Goal: Communication & Community: Answer question/provide support

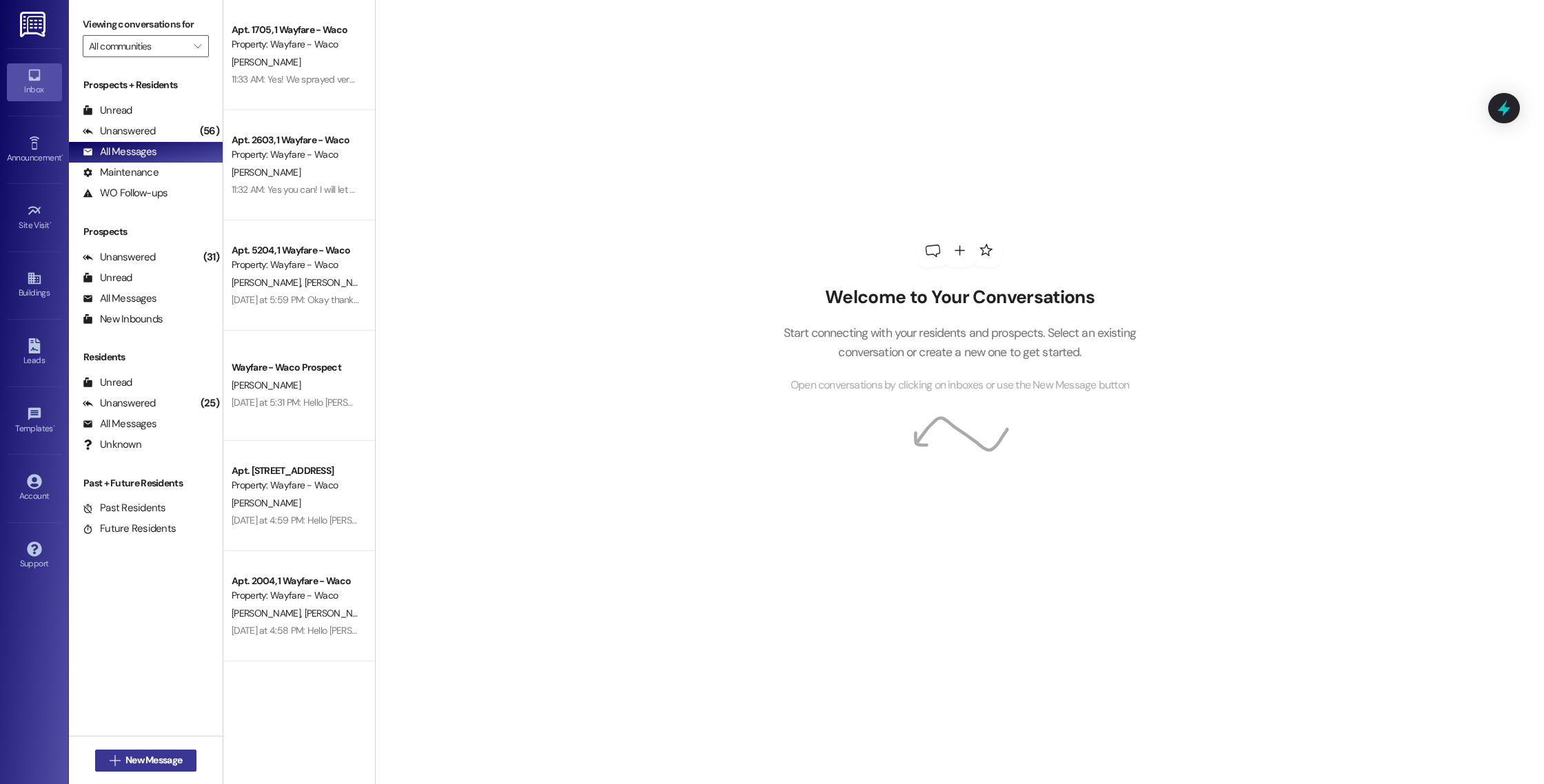
click at [109, 761] on icon "" at bounding box center [115, 760] width 11 height 11
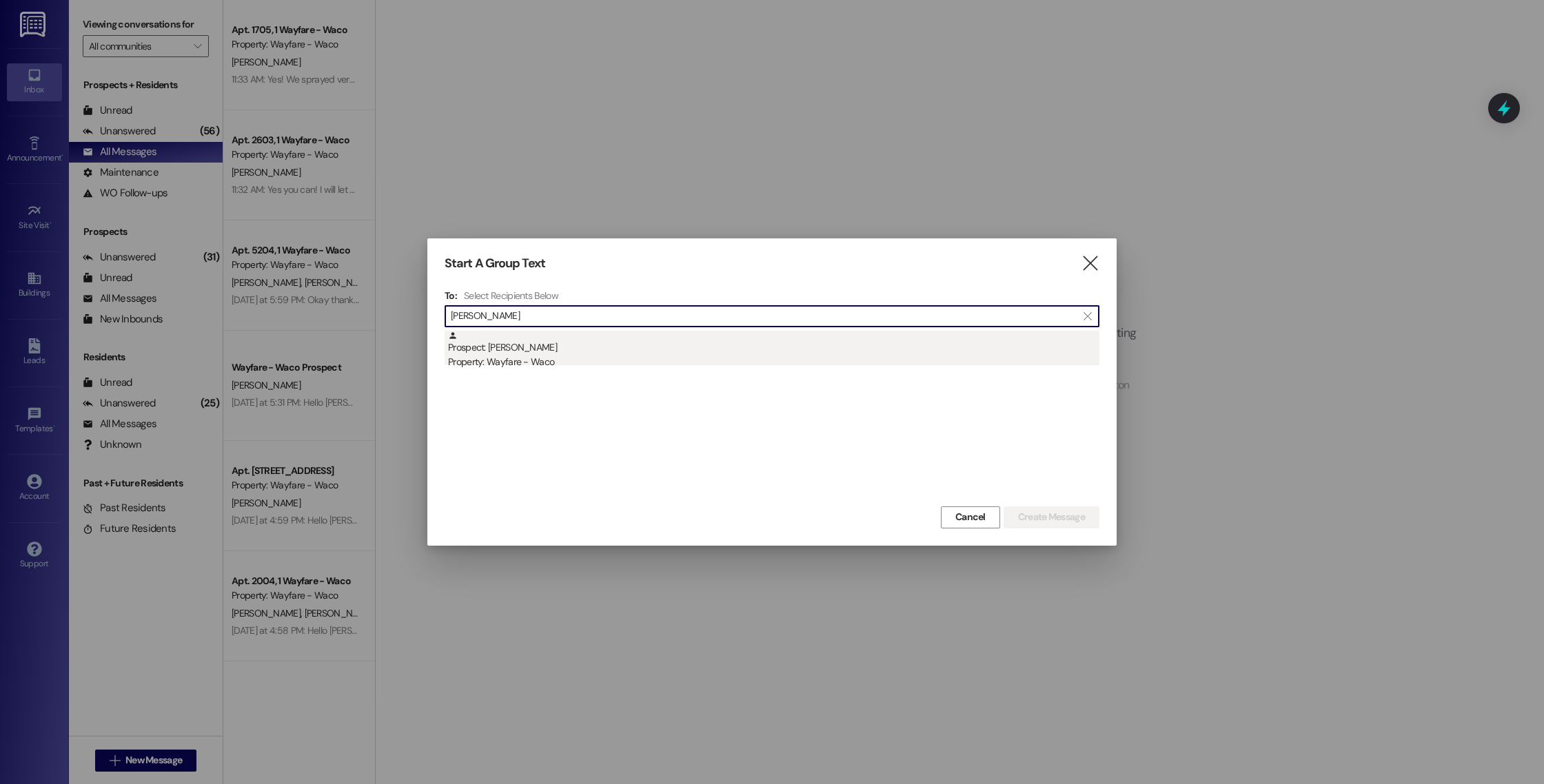
type input "[PERSON_NAME]"
click at [581, 353] on div "Prospect: [PERSON_NAME] Property: Wayfare - Waco" at bounding box center [773, 350] width 651 height 40
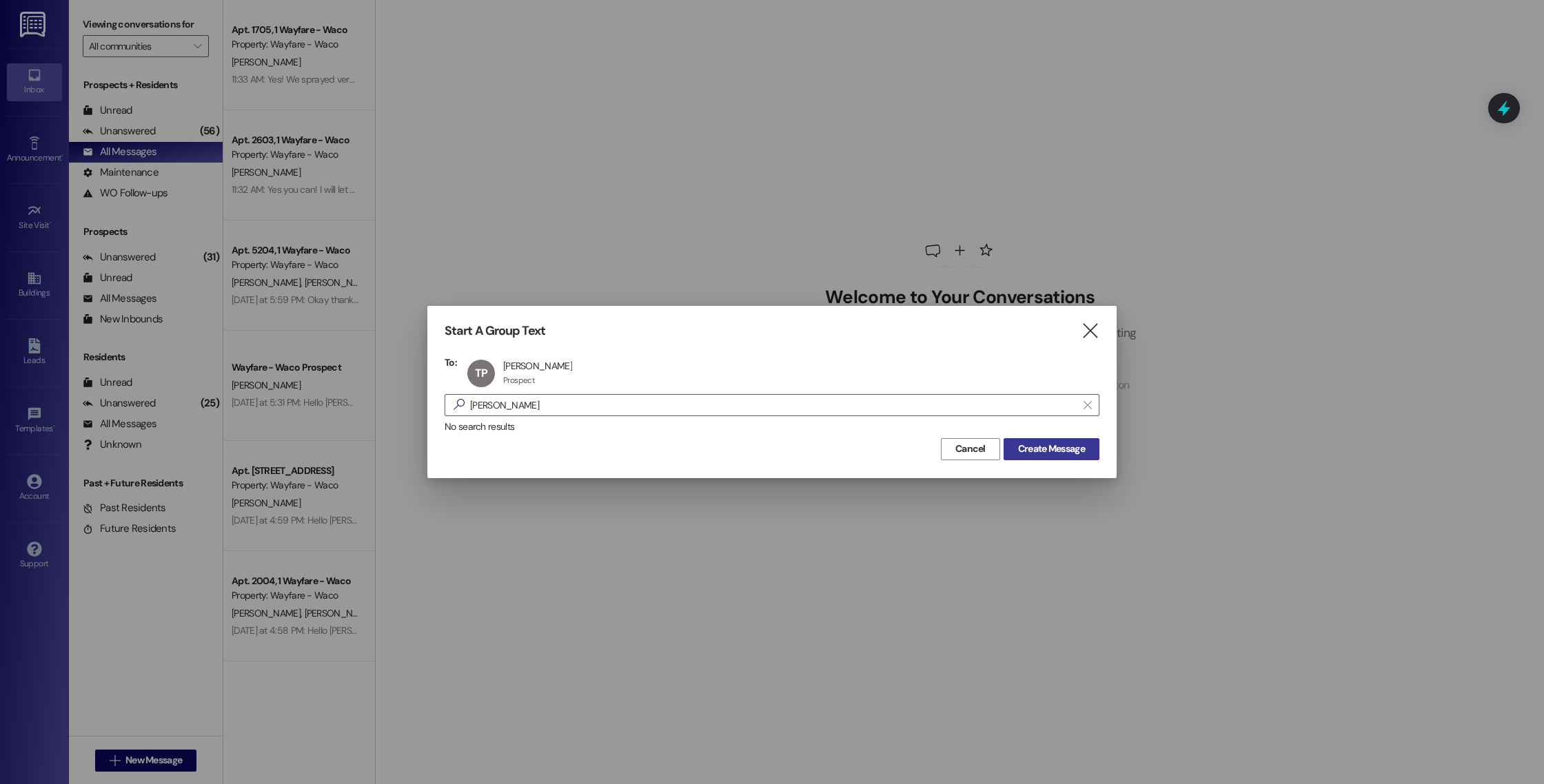
click at [1047, 448] on span "Create Message" at bounding box center [1051, 448] width 67 height 14
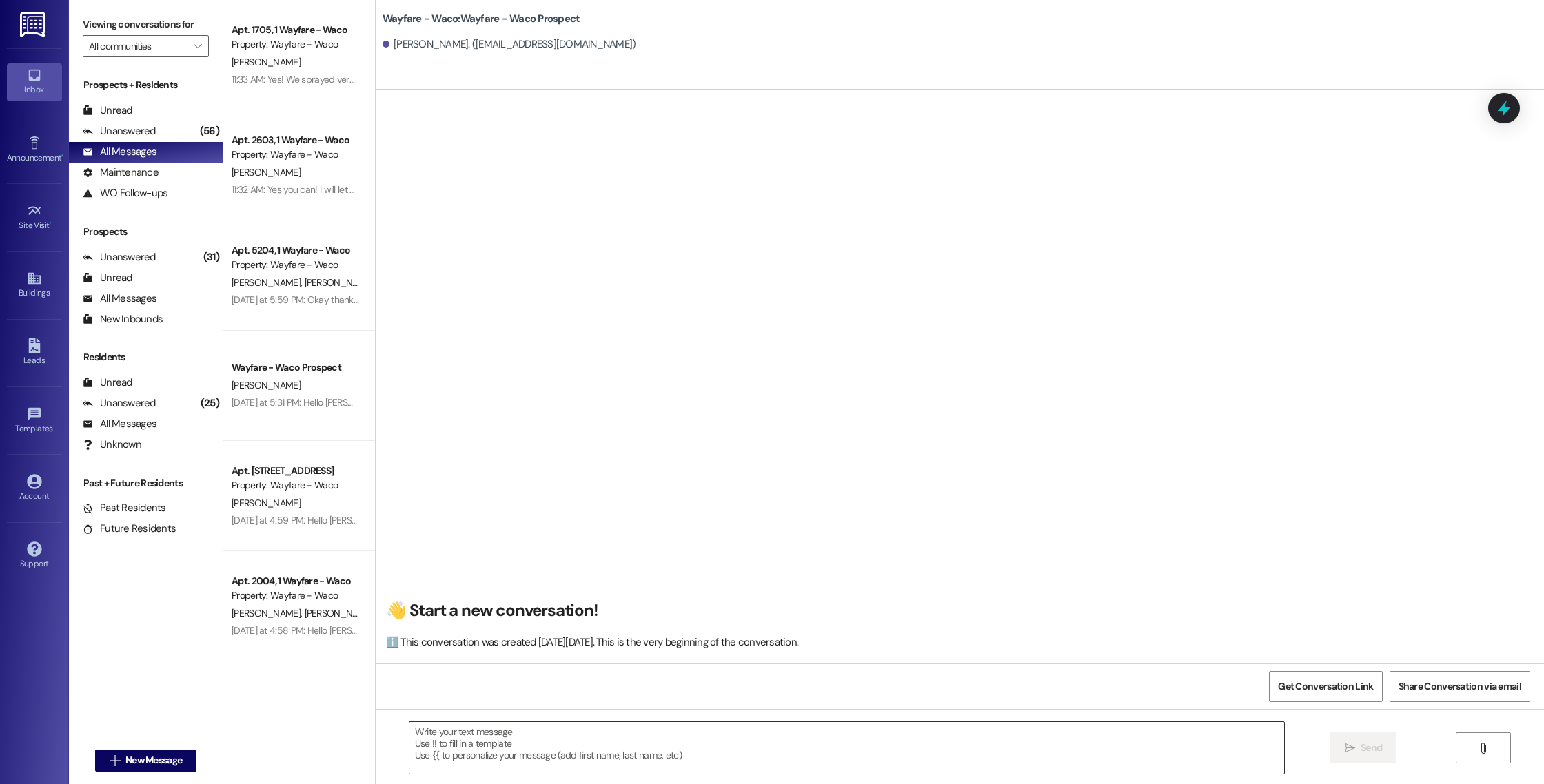
click at [615, 736] on textarea at bounding box center [847, 748] width 875 height 52
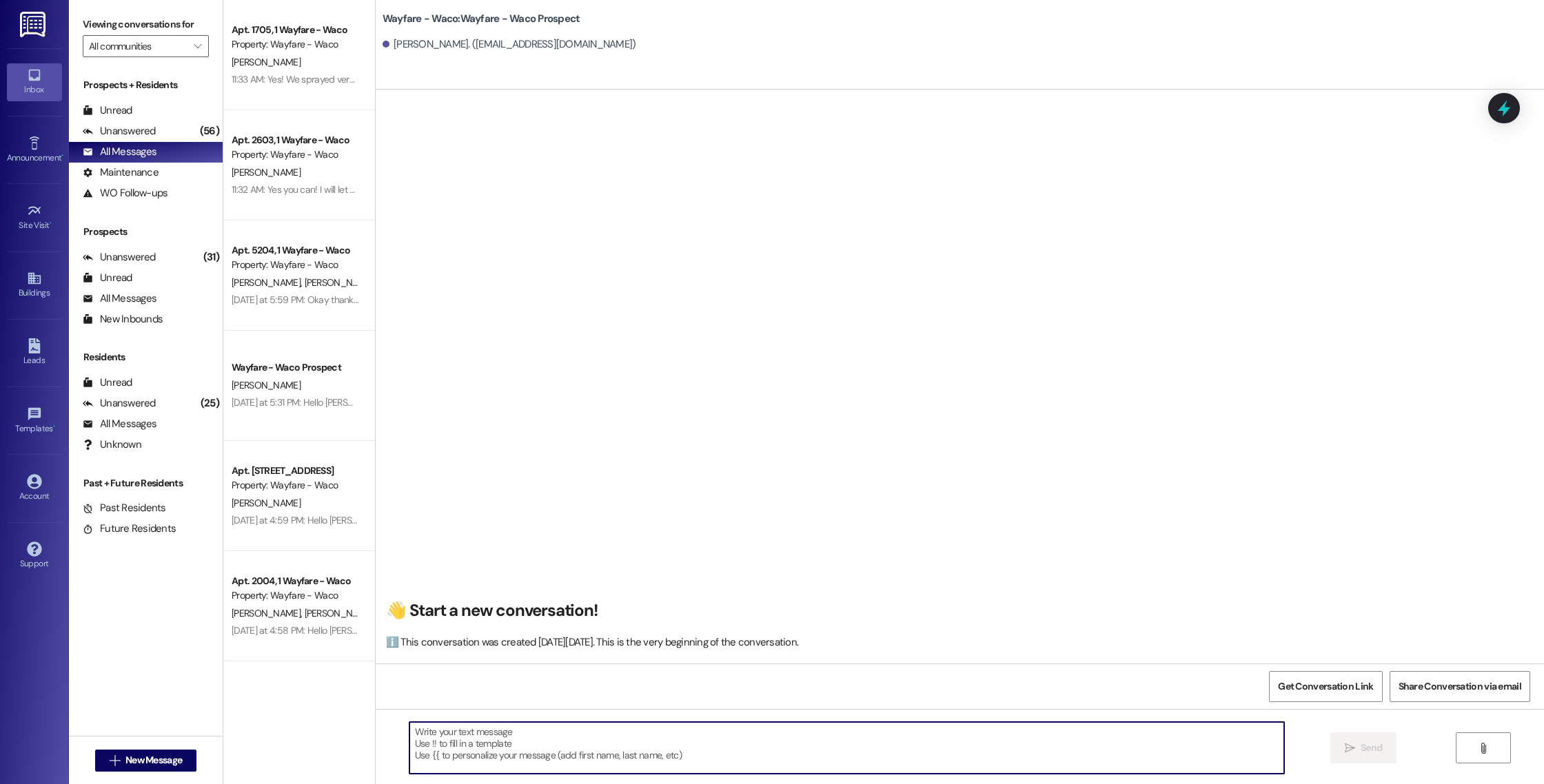
paste textarea "Hello (____), I wanted to touch base with you and see if you were still interes…"
click at [410, 757] on textarea "Hello (____), I wanted to touch base with you and see if you were still interes…" at bounding box center [847, 748] width 875 height 52
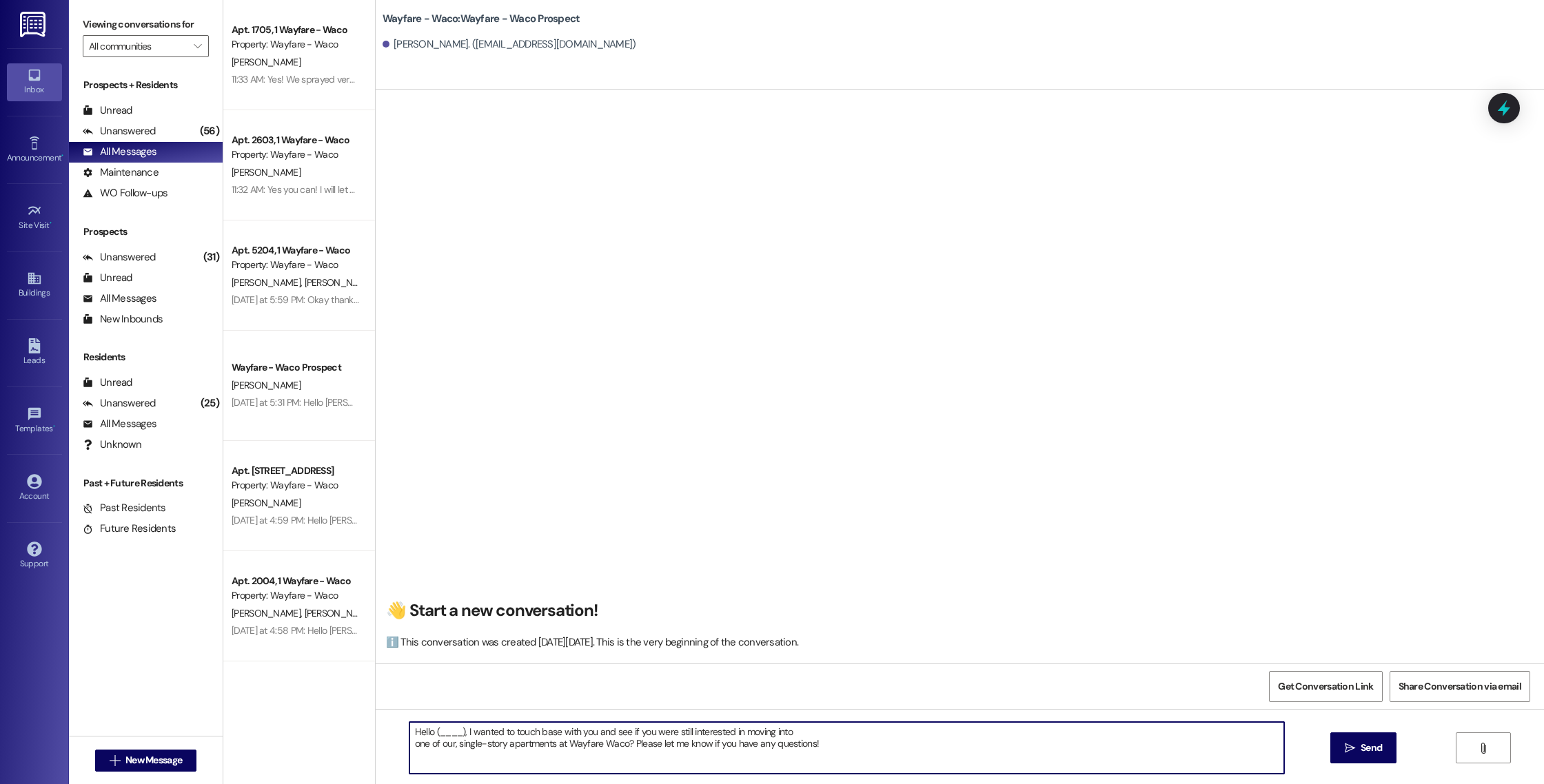
click at [410, 744] on textarea "Hello (____), I wanted to touch base with you and see if you were still interes…" at bounding box center [847, 748] width 875 height 52
drag, startPoint x: 456, startPoint y: 733, endPoint x: 398, endPoint y: 733, distance: 58.0
click at [410, 733] on textarea "Hello (____), I wanted to touch base with you and see if you were still interes…" at bounding box center [847, 748] width 875 height 52
drag, startPoint x: 1221, startPoint y: 729, endPoint x: 464, endPoint y: 721, distance: 757.0
click at [464, 721] on div "Good afternoon [PERSON_NAME], I wanted to touch base with you and see if you we…" at bounding box center [960, 760] width 1169 height 103
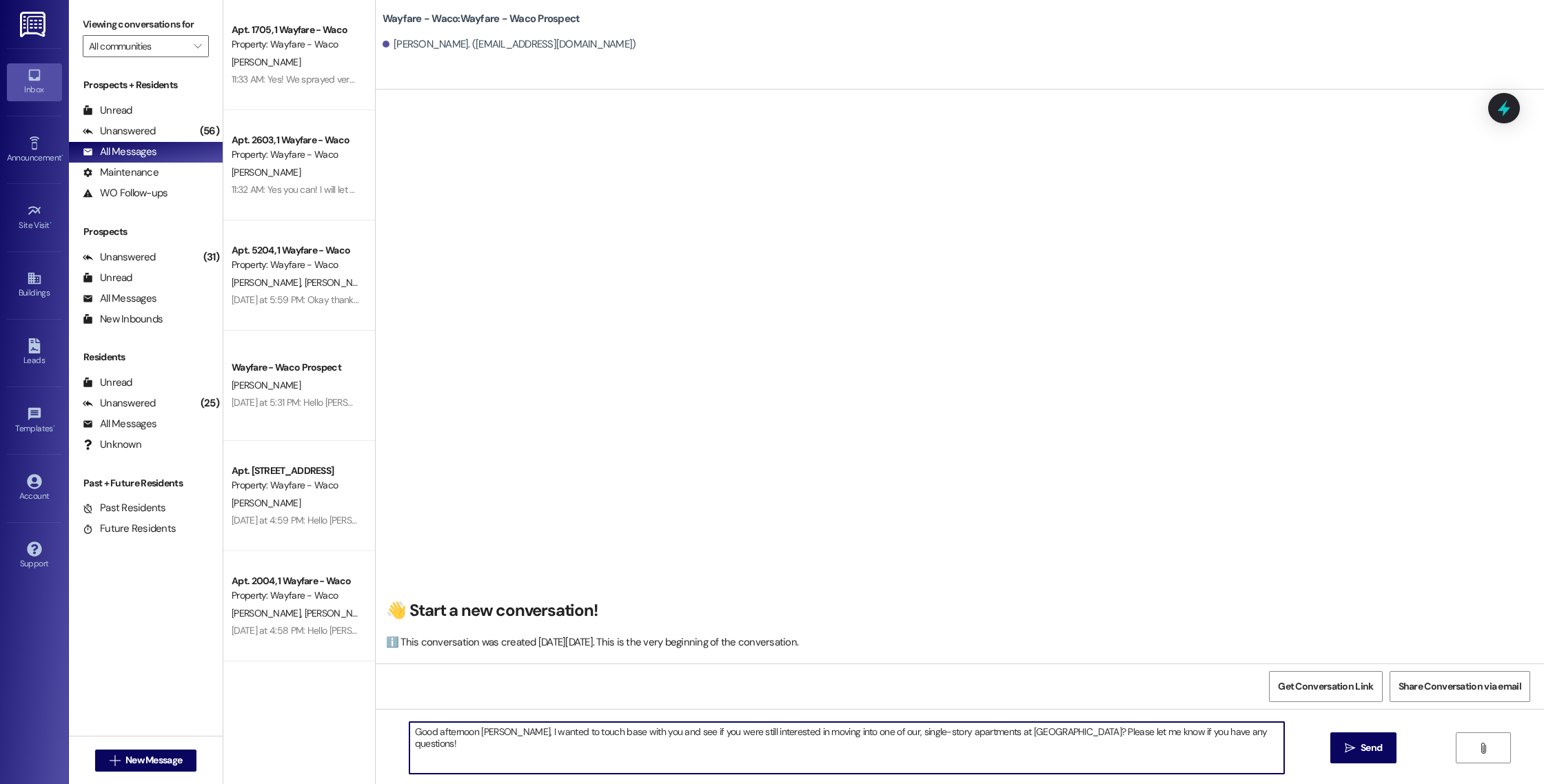
click at [511, 745] on textarea "Good afternoon [PERSON_NAME], I wanted to touch base with you and see if you we…" at bounding box center [847, 748] width 875 height 52
type textarea "Good afternoon [PERSON_NAME], I wanted to touch base with you and see if you we…"
click at [1343, 753] on span " Send" at bounding box center [1363, 748] width 43 height 14
